Goal: Task Accomplishment & Management: Manage account settings

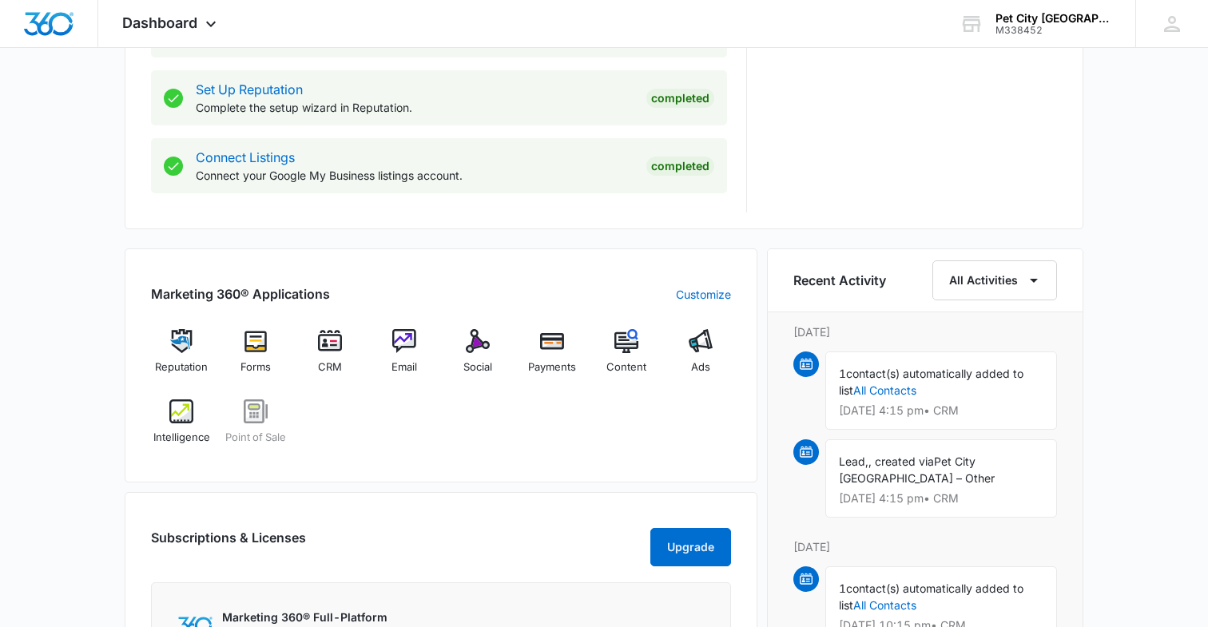
scroll to position [805, 0]
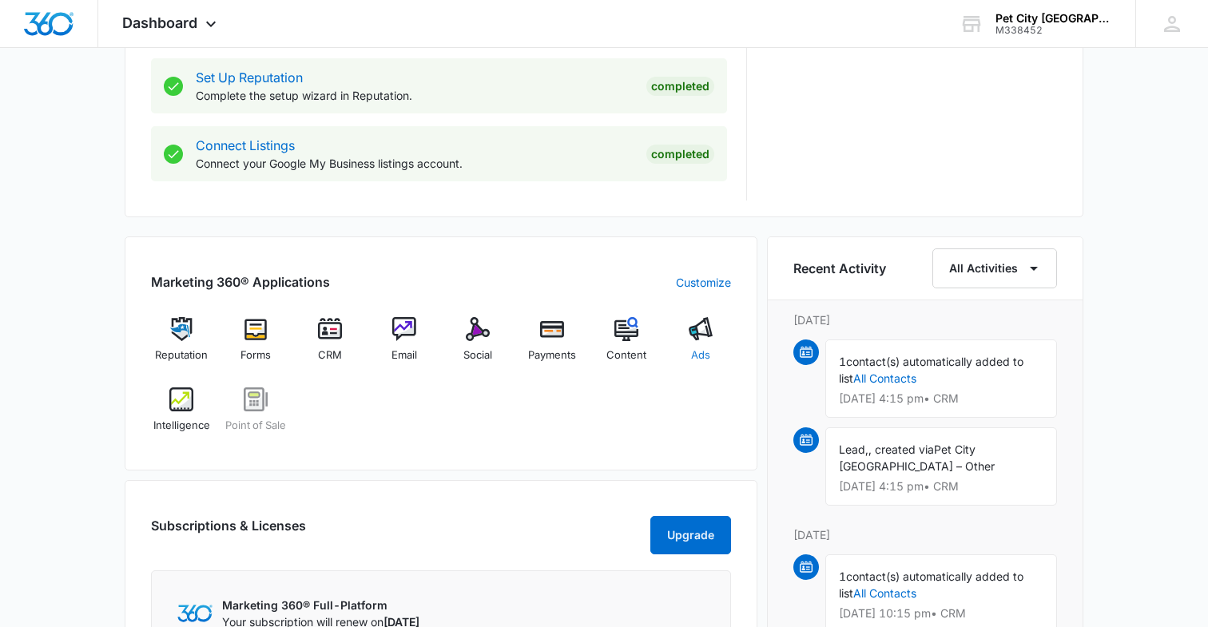
click at [685, 340] on div "Ads" at bounding box center [701, 346] width 62 height 58
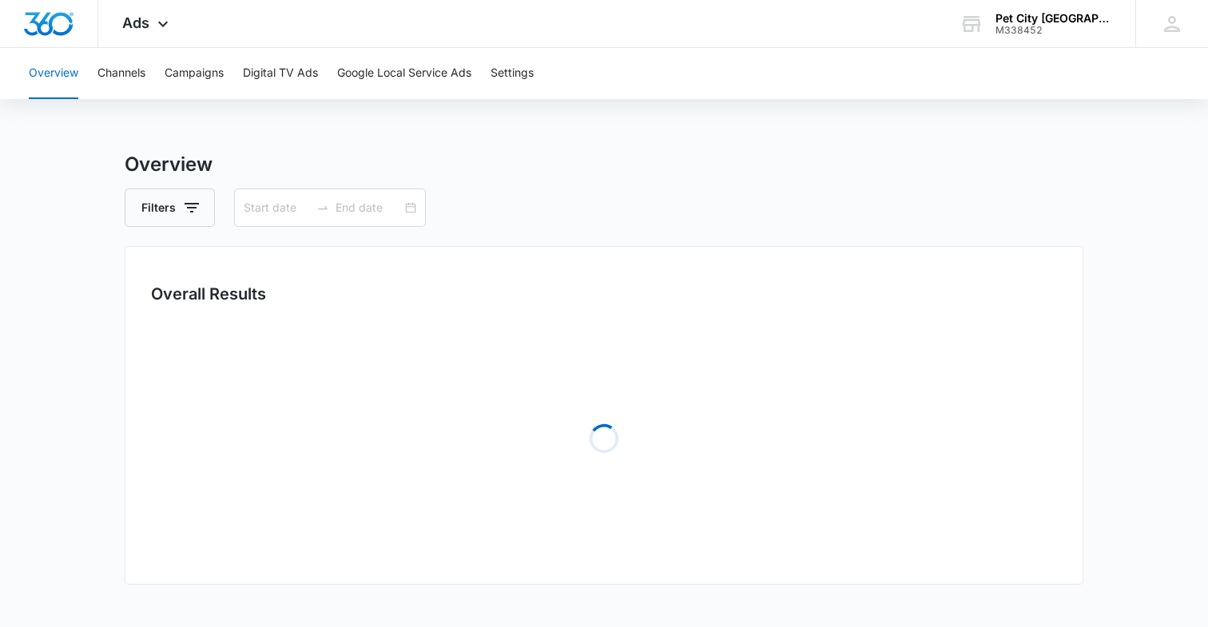
type input "[DATE]"
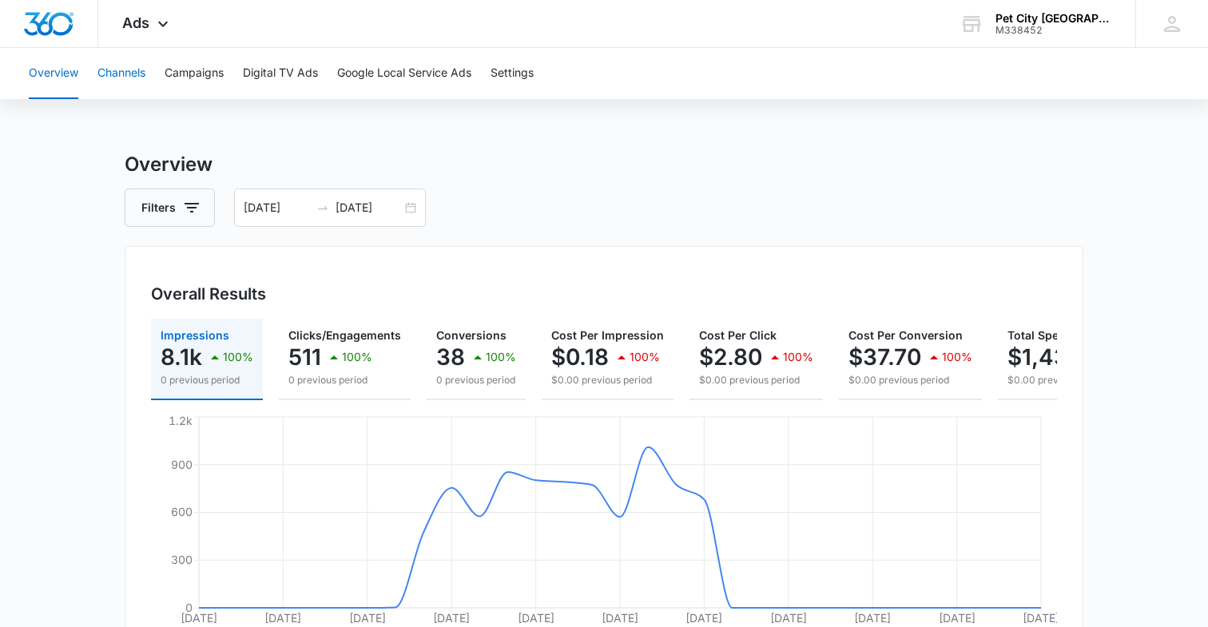
click at [111, 93] on button "Channels" at bounding box center [121, 73] width 48 height 51
click at [396, 80] on button "Google Local Service Ads" at bounding box center [404, 73] width 134 height 51
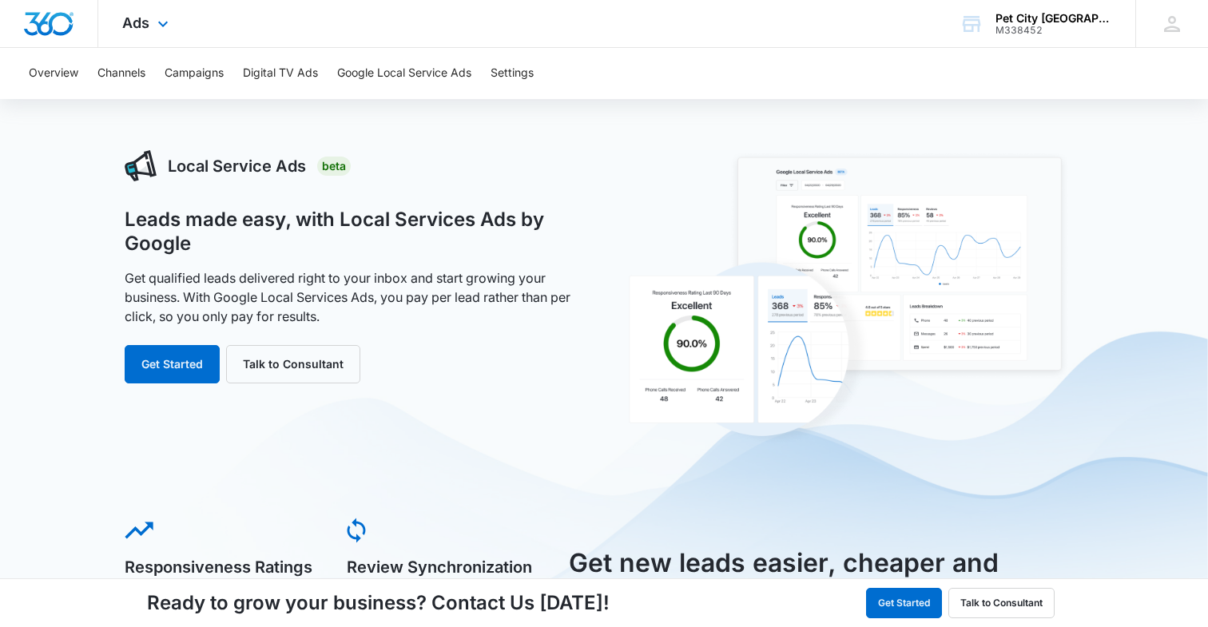
click at [174, 22] on div "Ads Apps Reputation Forms CRM Email Social Payments POS Content Ads Intelligenc…" at bounding box center [147, 23] width 98 height 47
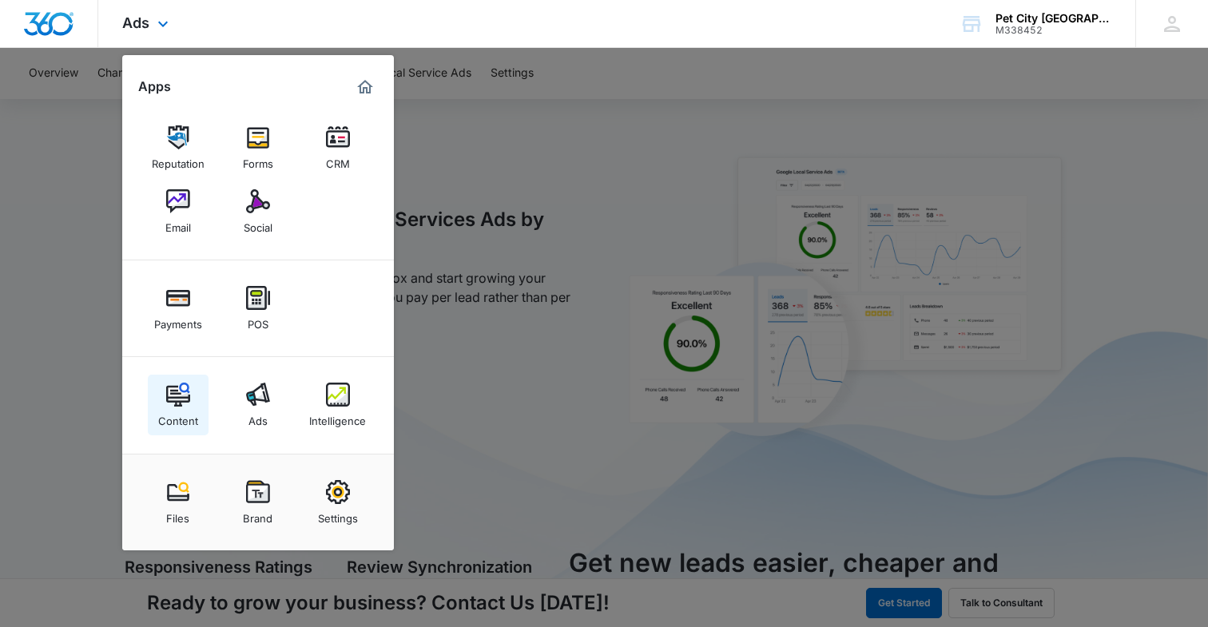
click at [178, 402] on img at bounding box center [178, 395] width 24 height 24
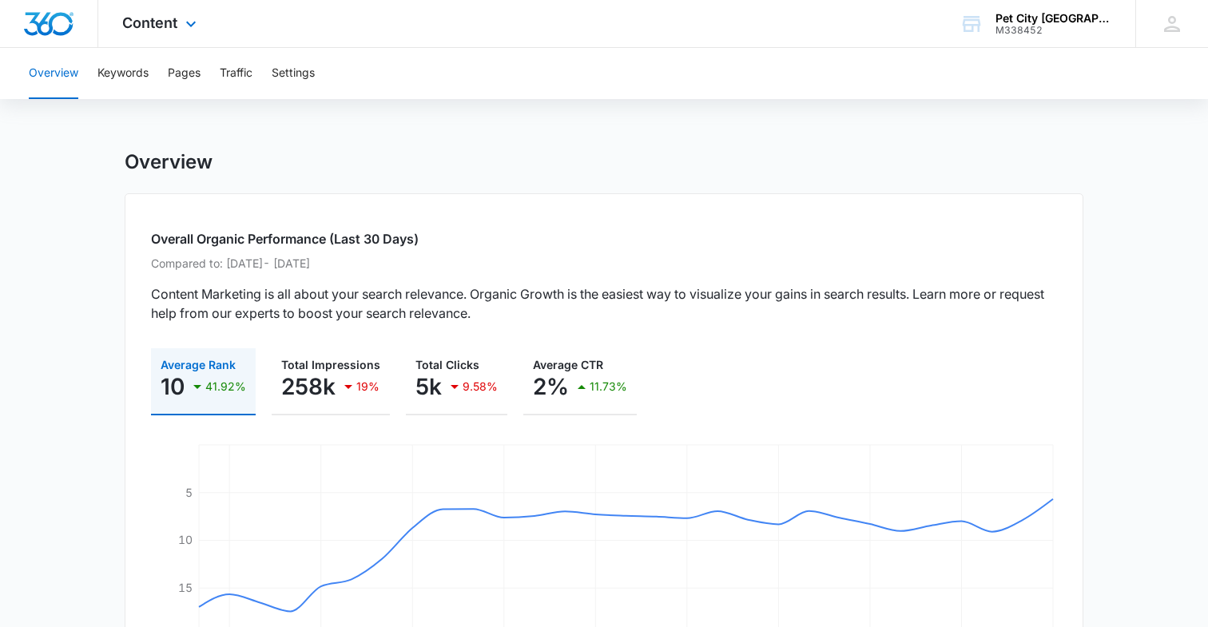
click at [79, 37] on div at bounding box center [49, 23] width 98 height 47
click at [169, 34] on div "Content Apps Reputation Forms CRM Email Social Payments POS Content Ads Intelli…" at bounding box center [161, 23] width 126 height 47
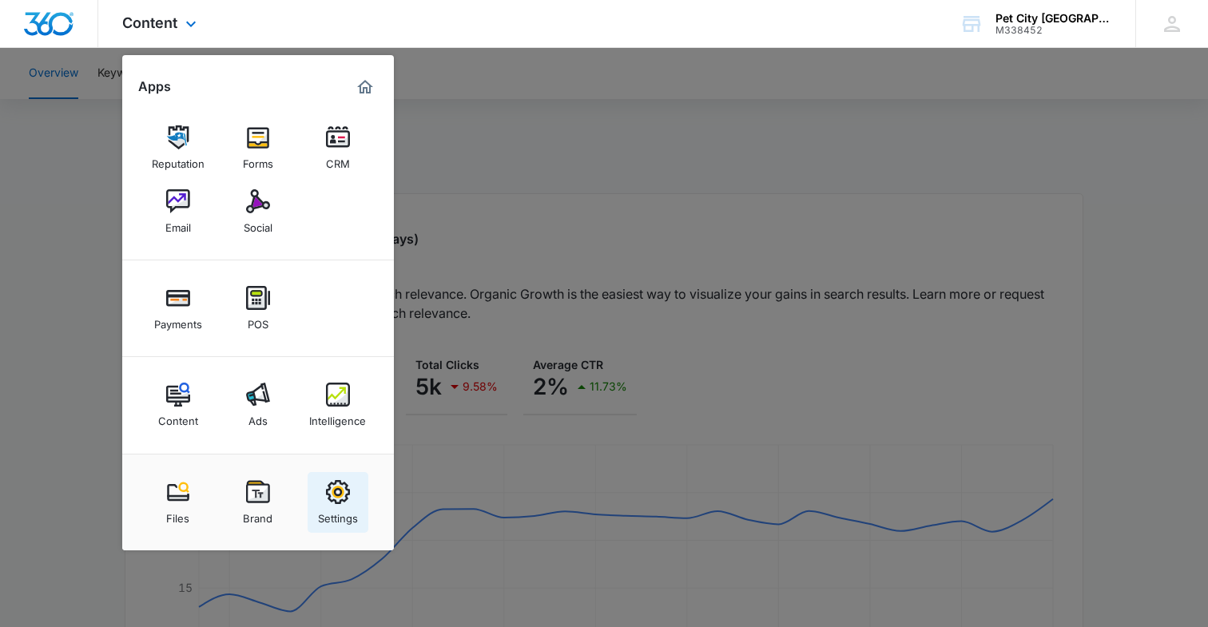
click at [321, 502] on link "Settings" at bounding box center [338, 502] width 61 height 61
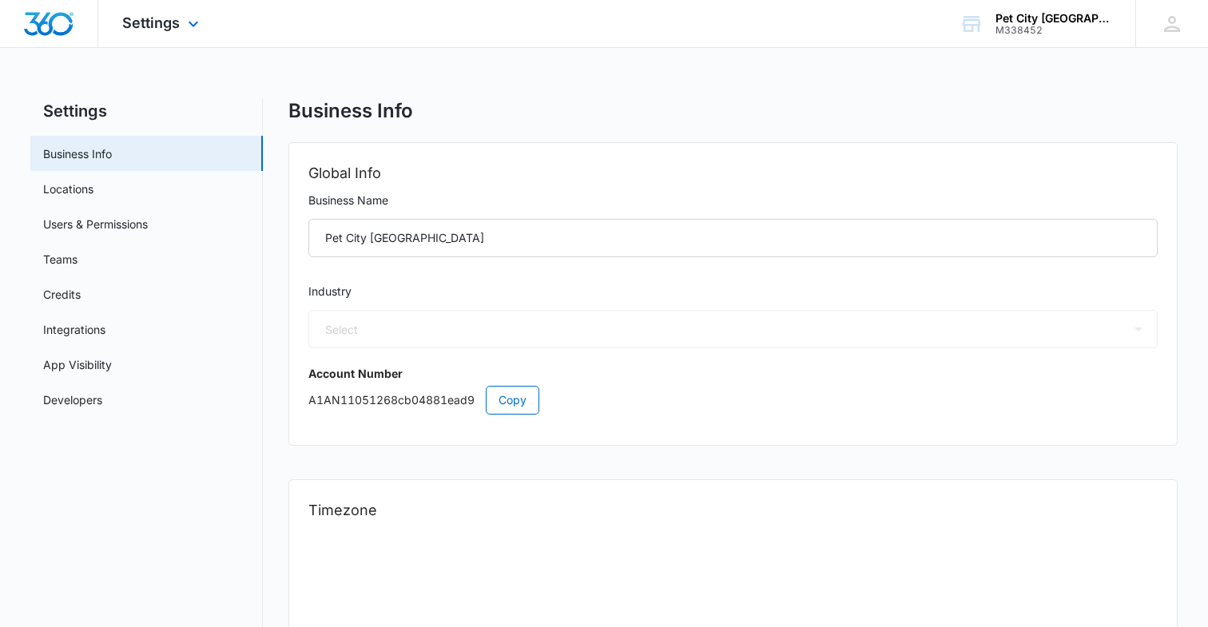
select select "52"
select select "US"
select select "America/[GEOGRAPHIC_DATA]"
click at [81, 297] on link "Credits" at bounding box center [62, 294] width 38 height 17
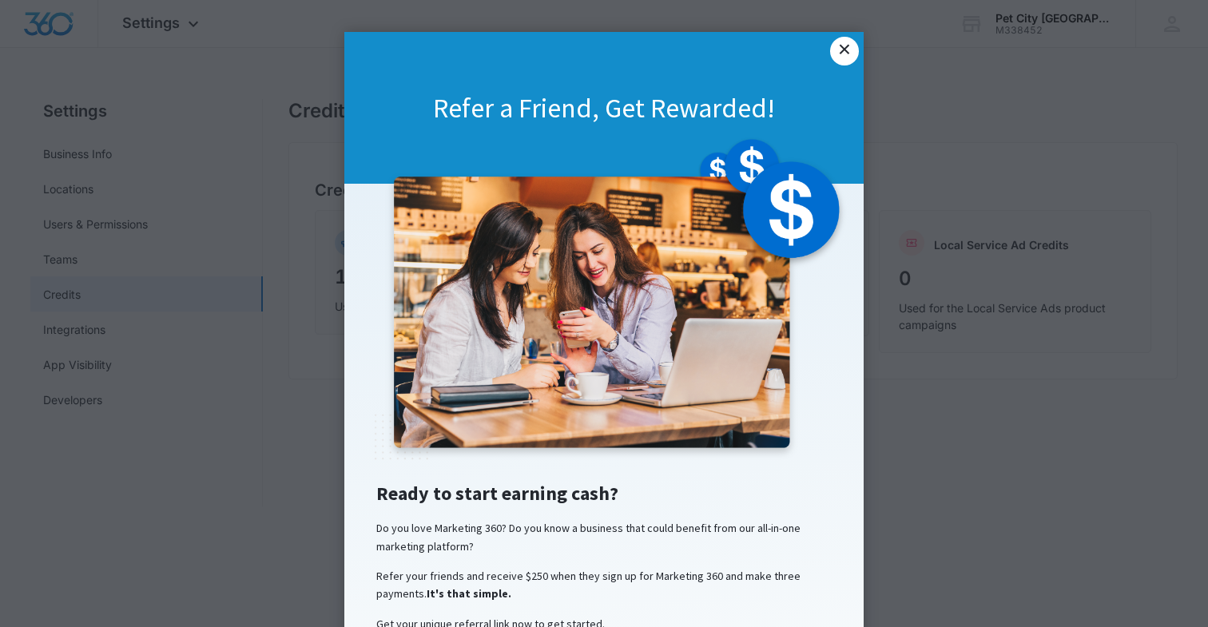
click at [847, 58] on link "×" at bounding box center [844, 51] width 29 height 29
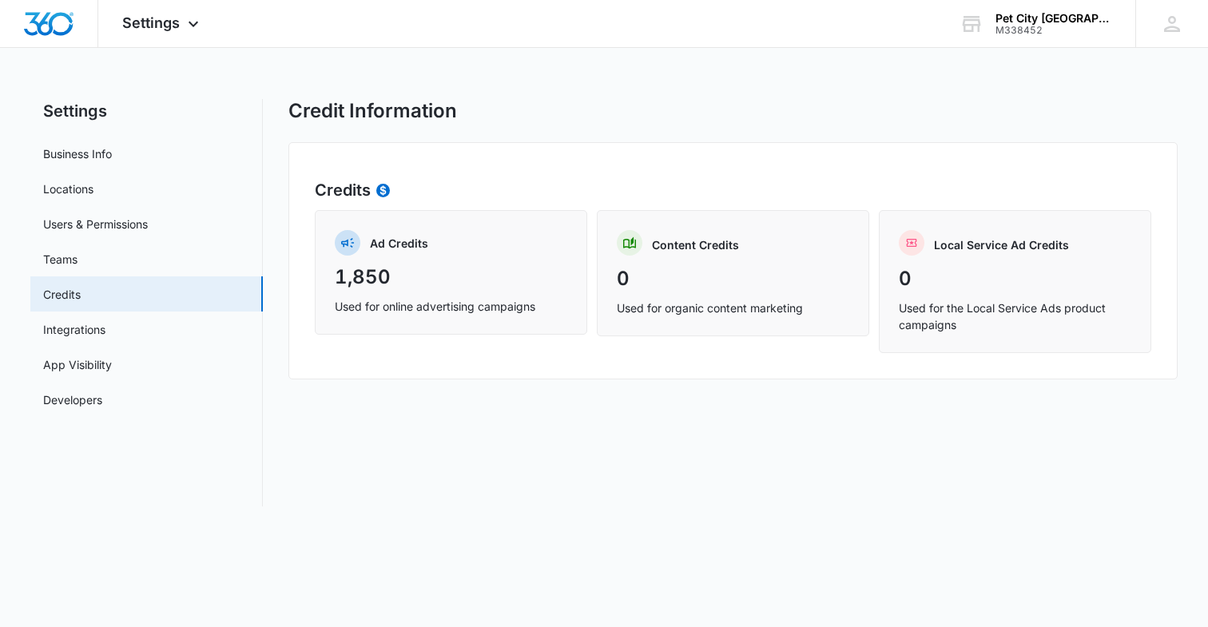
click at [427, 296] on div "Ad Credits 1,850 Used for online advertising campaigns" at bounding box center [451, 272] width 272 height 125
click at [105, 333] on link "Integrations" at bounding box center [74, 329] width 62 height 17
